Goal: Navigation & Orientation: Find specific page/section

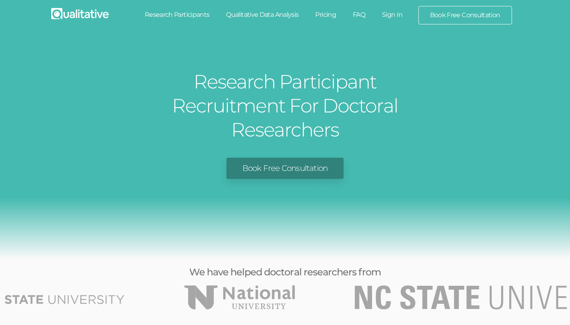
click at [182, 15] on link "Research Participants" at bounding box center [177, 15] width 82 height 18
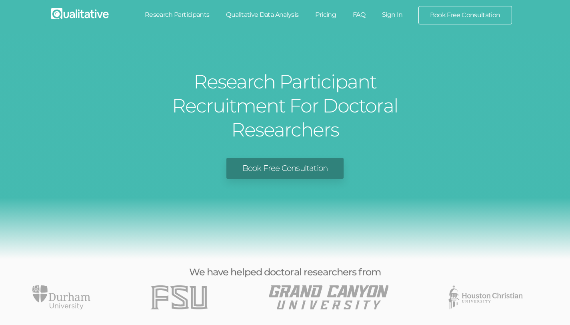
click at [363, 18] on link "FAQ" at bounding box center [359, 15] width 29 height 18
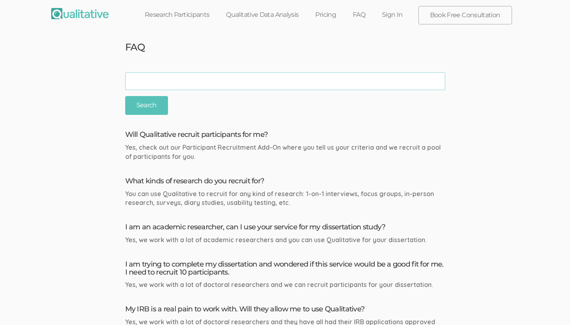
click at [268, 17] on link "Qualitative Data Analysis" at bounding box center [262, 15] width 89 height 18
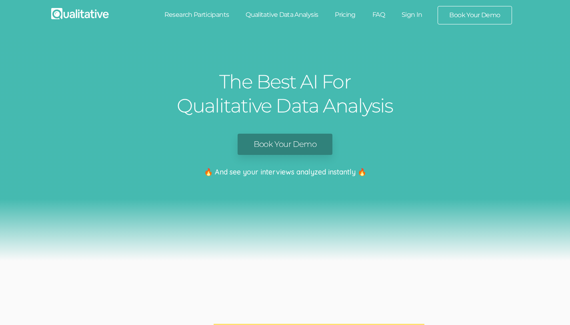
click at [372, 16] on link "FAQ" at bounding box center [378, 15] width 29 height 18
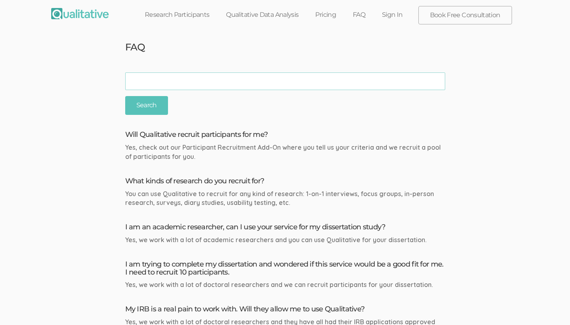
click at [330, 18] on link "Pricing" at bounding box center [326, 15] width 38 height 18
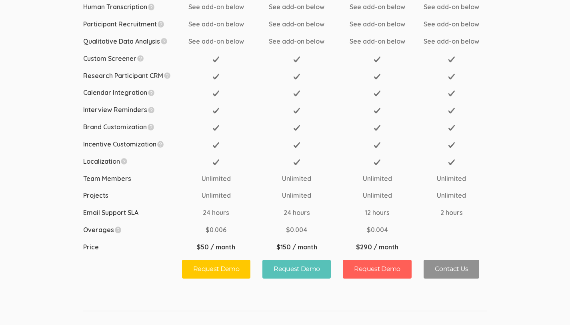
scroll to position [177, 0]
